Goal: Check status: Check status

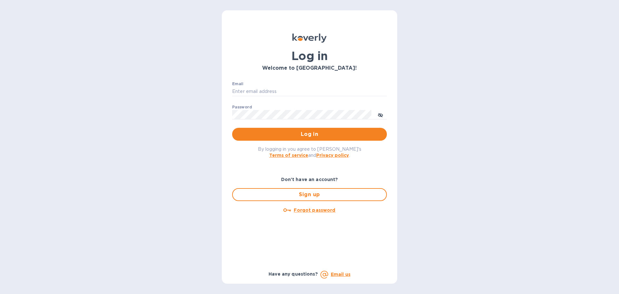
click at [312, 86] on div "Email ​" at bounding box center [309, 93] width 155 height 23
click at [312, 88] on input "Email" at bounding box center [309, 92] width 155 height 10
click at [312, 89] on input "Email" at bounding box center [309, 92] width 155 height 10
type input "shulem@streamlineforward.com"
click at [232, 128] on button "Log in" at bounding box center [309, 134] width 155 height 13
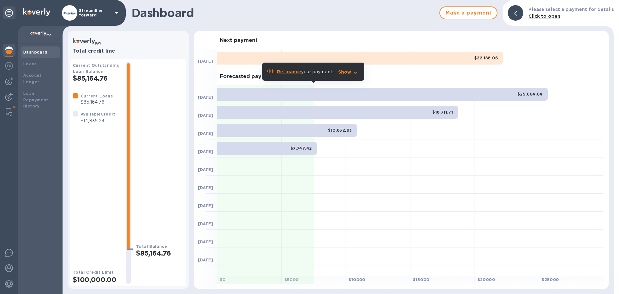
click at [285, 71] on b "Refinance" at bounding box center [289, 71] width 24 height 5
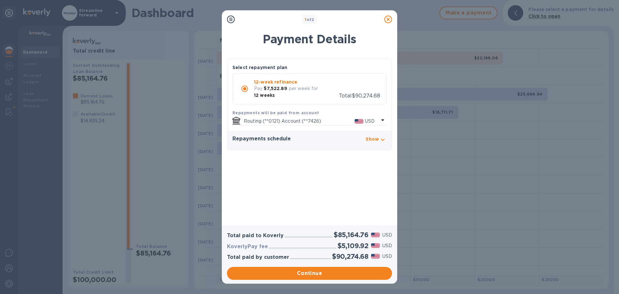
click at [359, 136] on div "Repayments schedule Show" at bounding box center [310, 140] width 154 height 9
click at [377, 136] on p "Show" at bounding box center [372, 139] width 13 height 6
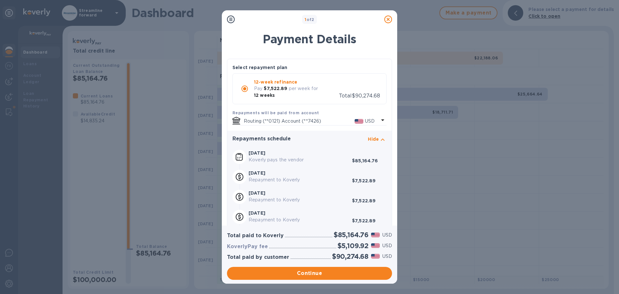
click at [386, 21] on icon at bounding box center [388, 19] width 8 height 8
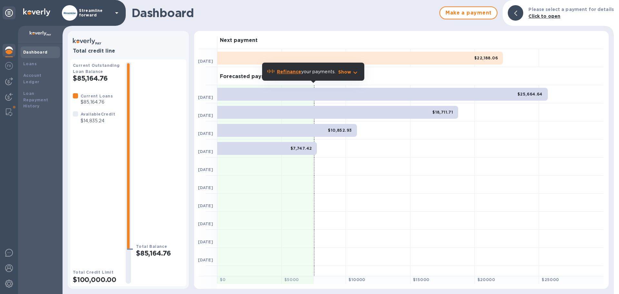
click at [392, 17] on h1 "Dashboard" at bounding box center [284, 13] width 305 height 14
